Goal: Task Accomplishment & Management: Manage account settings

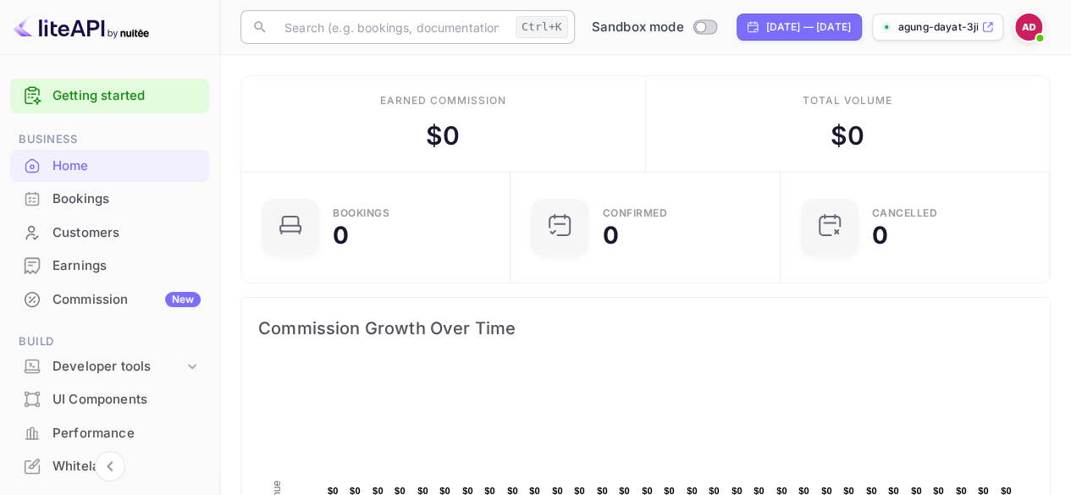
click at [367, 26] on input "text" at bounding box center [391, 27] width 235 height 34
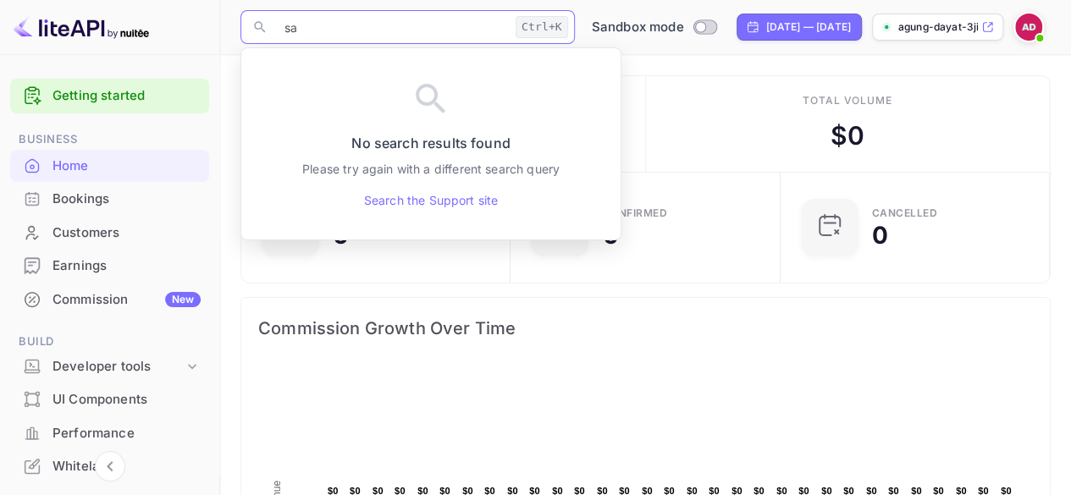
type input "s"
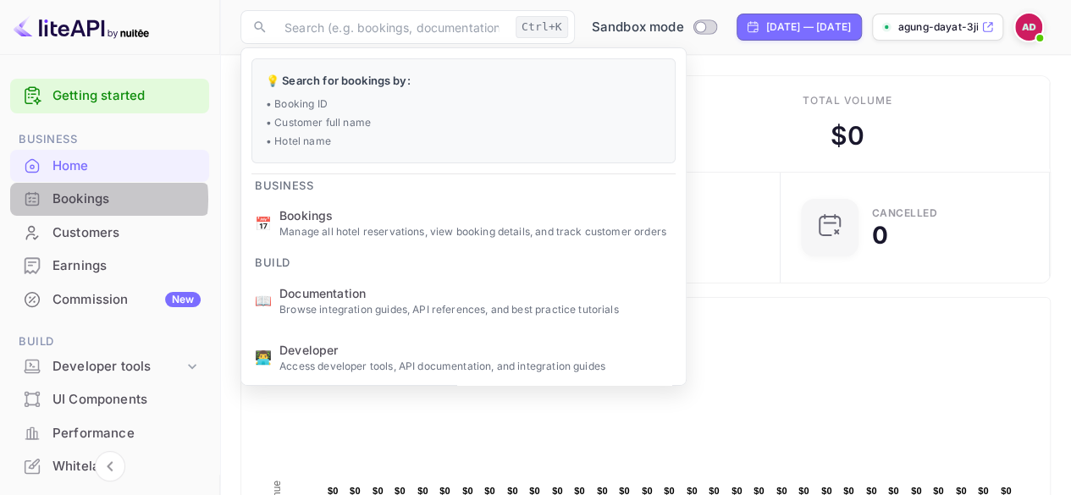
click at [91, 199] on div "Bookings" at bounding box center [127, 199] width 148 height 19
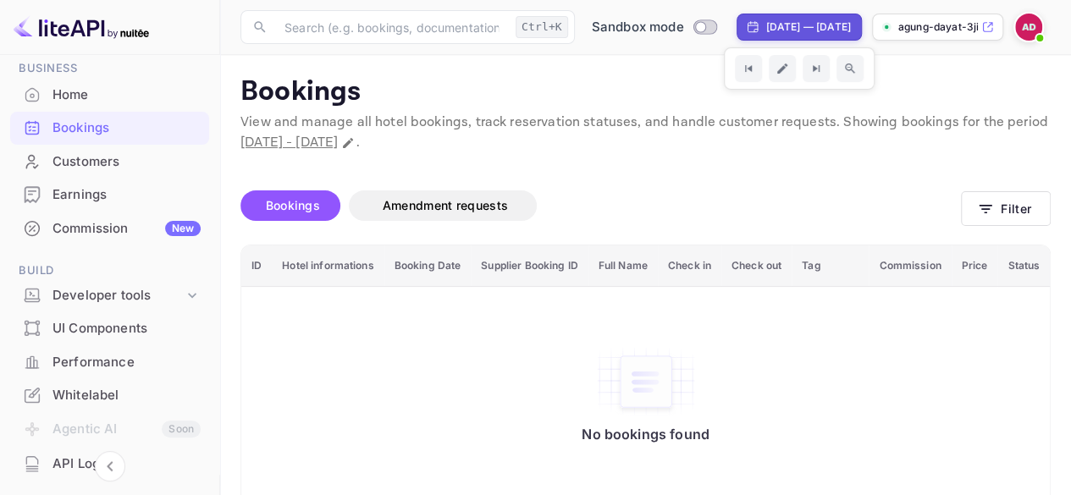
scroll to position [169, 0]
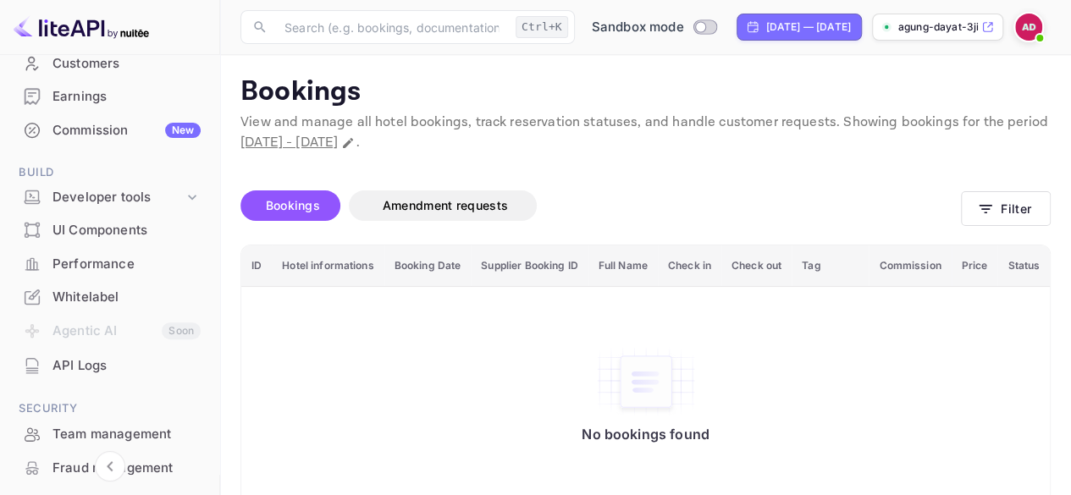
click at [101, 289] on div "Whitelabel" at bounding box center [127, 297] width 148 height 19
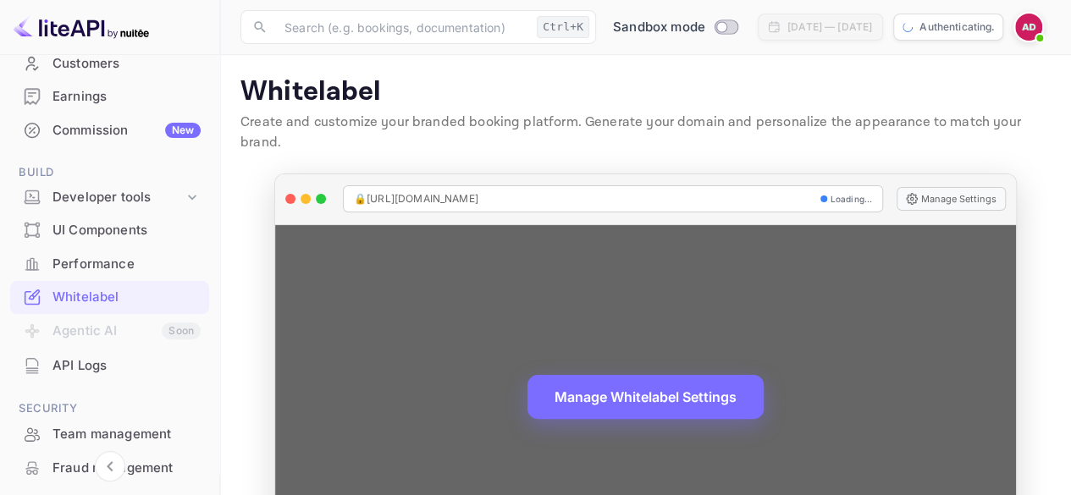
scroll to position [74, 0]
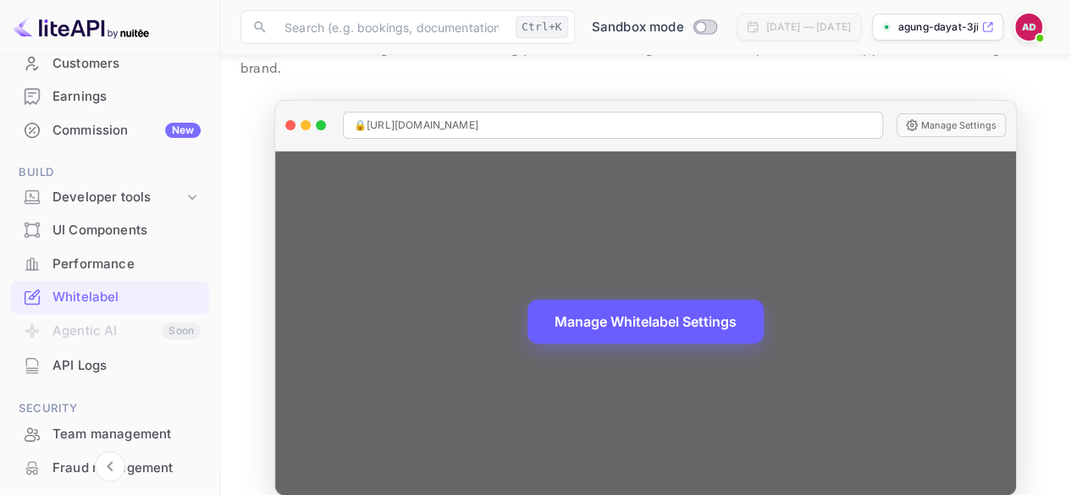
click at [645, 300] on button "Manage Whitelabel Settings" at bounding box center [646, 322] width 236 height 44
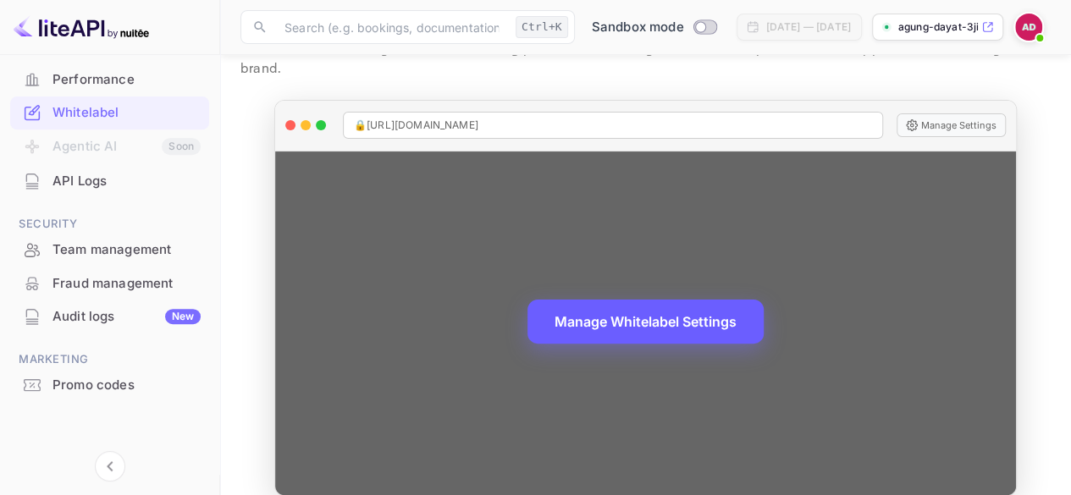
click at [649, 300] on button "Manage Whitelabel Settings" at bounding box center [646, 322] width 236 height 44
click at [639, 306] on button "Manage Whitelabel Settings" at bounding box center [646, 322] width 236 height 44
